Goal: Task Accomplishment & Management: Manage account settings

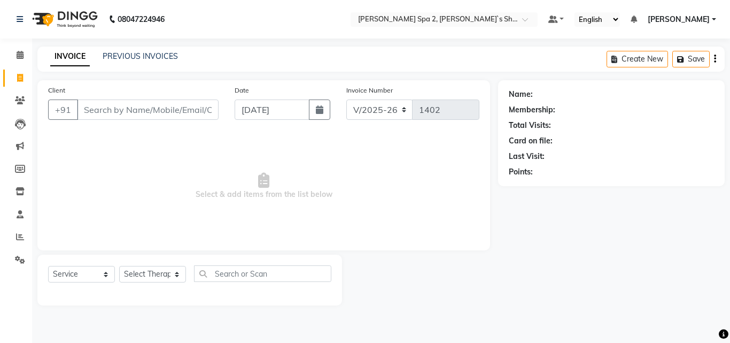
select select "7607"
select select "service"
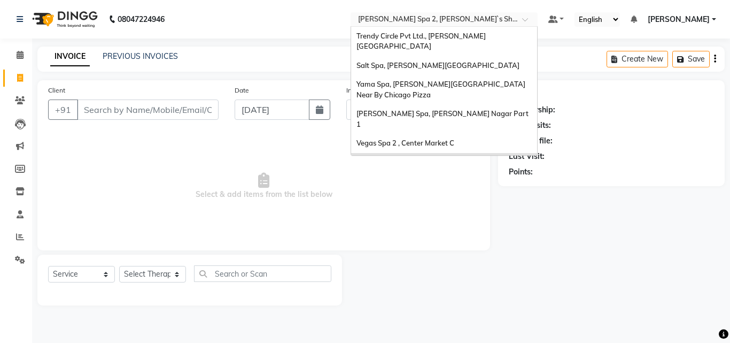
click at [462, 19] on input "text" at bounding box center [433, 20] width 155 height 11
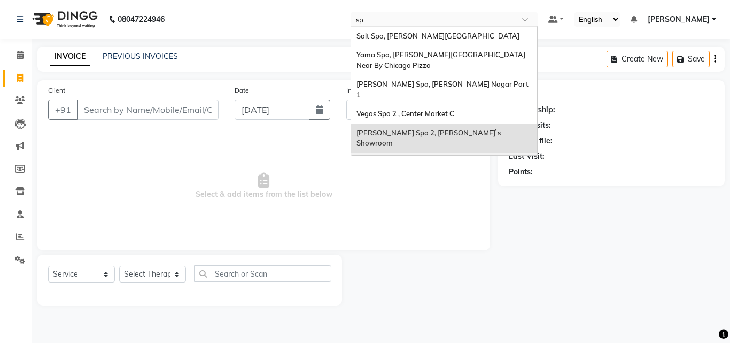
type input "spa"
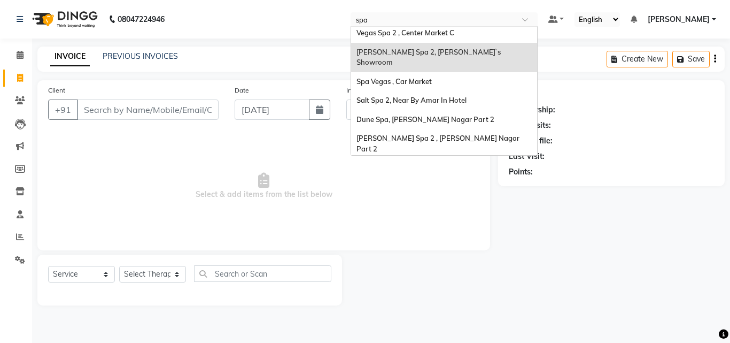
click at [441, 182] on span "Spa 7, [PERSON_NAME][GEOGRAPHIC_DATA]" at bounding box center [434, 186] width 154 height 9
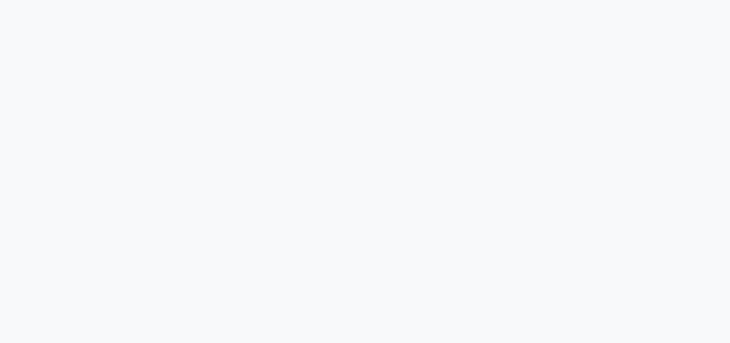
select select "service"
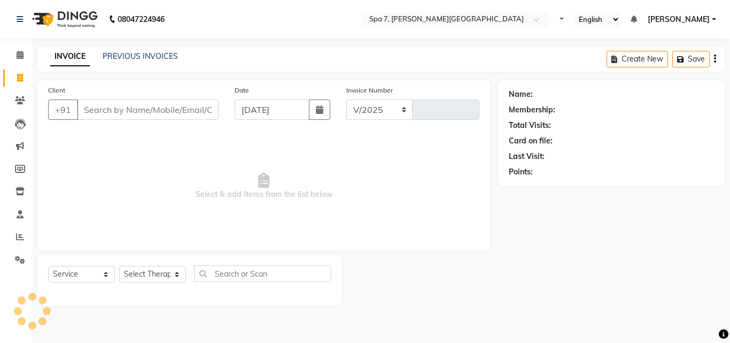
select select "8487"
type input "0699"
click at [156, 53] on link "PREVIOUS INVOICES" at bounding box center [140, 56] width 75 height 10
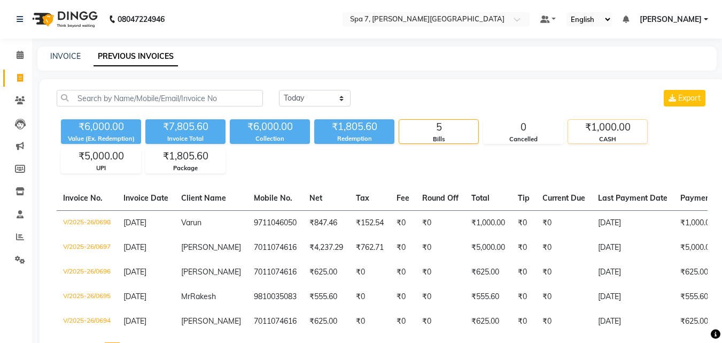
click at [610, 137] on div "CASH" at bounding box center [607, 139] width 79 height 9
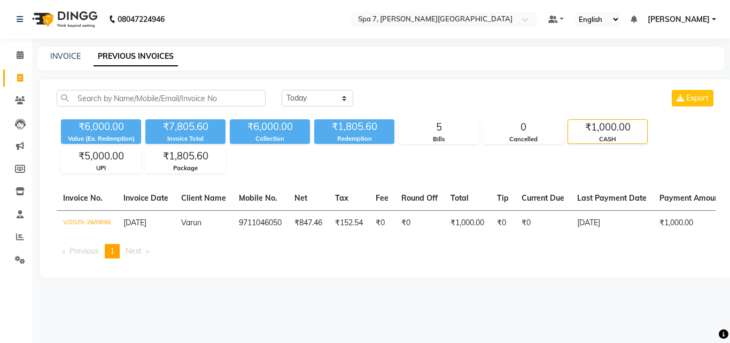
click at [612, 126] on div "₹1,000.00" at bounding box center [607, 127] width 79 height 15
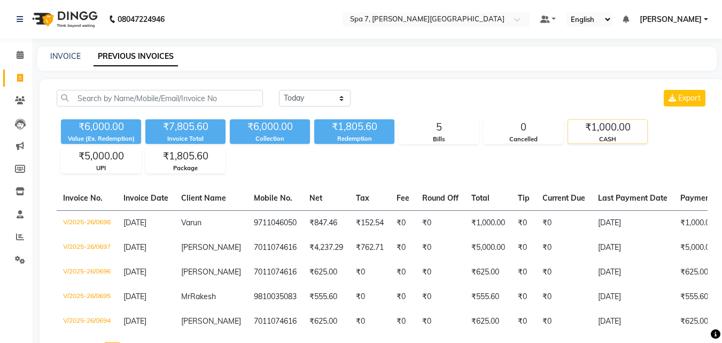
click at [611, 135] on div "CASH" at bounding box center [607, 139] width 79 height 9
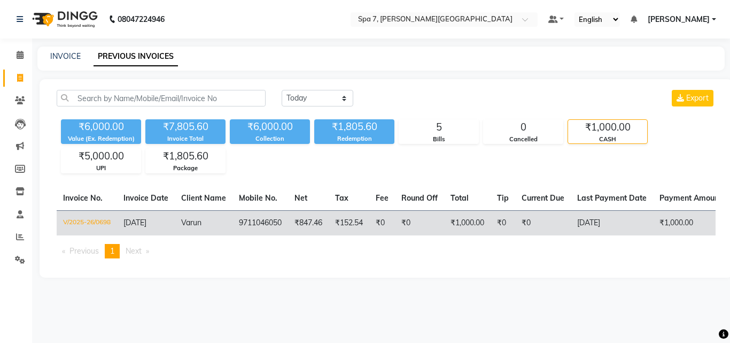
click at [522, 221] on td "₹0" at bounding box center [543, 222] width 56 height 25
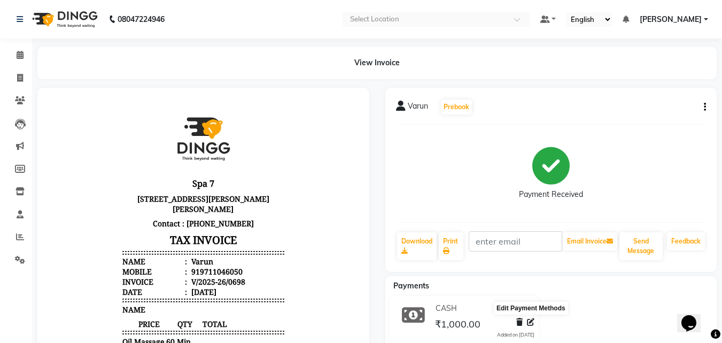
click at [530, 319] on icon at bounding box center [530, 321] width 7 height 7
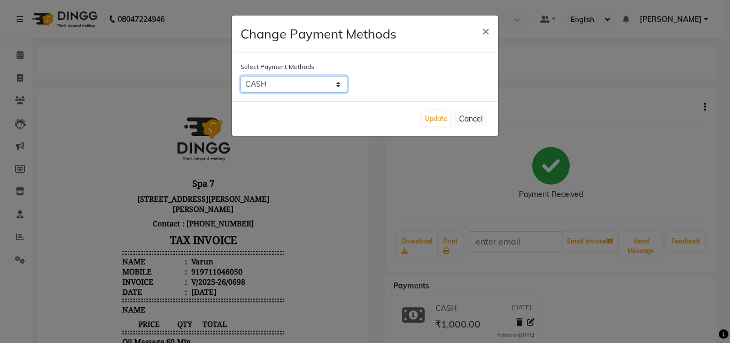
click at [298, 88] on select "CARD UPI CASH Bank" at bounding box center [294, 84] width 107 height 17
select select "8"
click at [241, 76] on select "CARD UPI CASH Bank" at bounding box center [294, 84] width 107 height 17
click at [426, 120] on button "Update" at bounding box center [436, 118] width 28 height 15
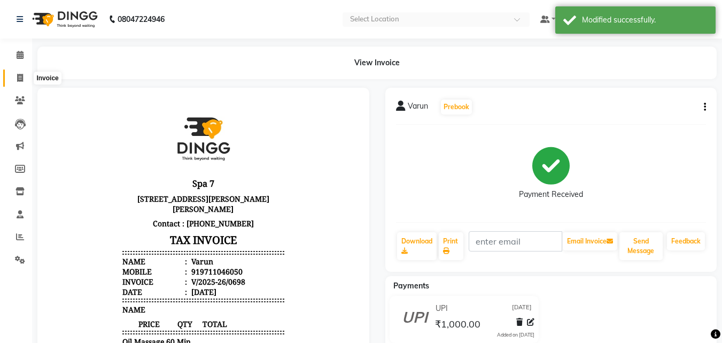
click at [21, 77] on icon at bounding box center [20, 78] width 6 height 8
select select "service"
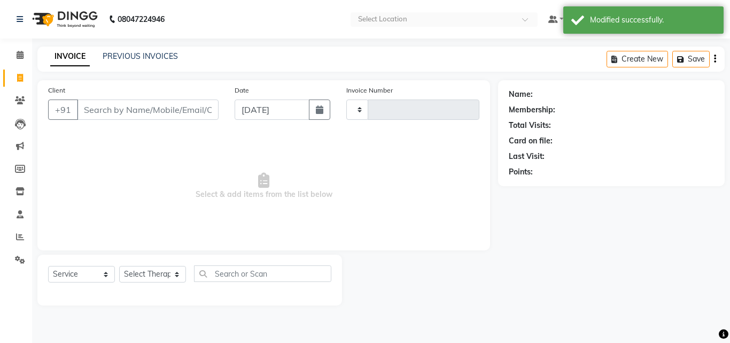
type input "0699"
select select "8487"
click at [157, 54] on link "PREVIOUS INVOICES" at bounding box center [140, 56] width 75 height 10
